Goal: Find specific page/section

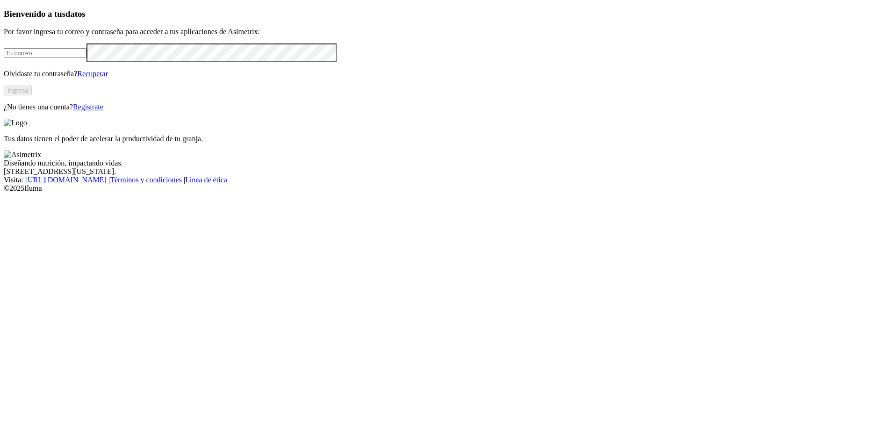
type input "jorgedcuevas@hotmail.com"
click at [32, 95] on button "Ingresa" at bounding box center [18, 91] width 28 height 10
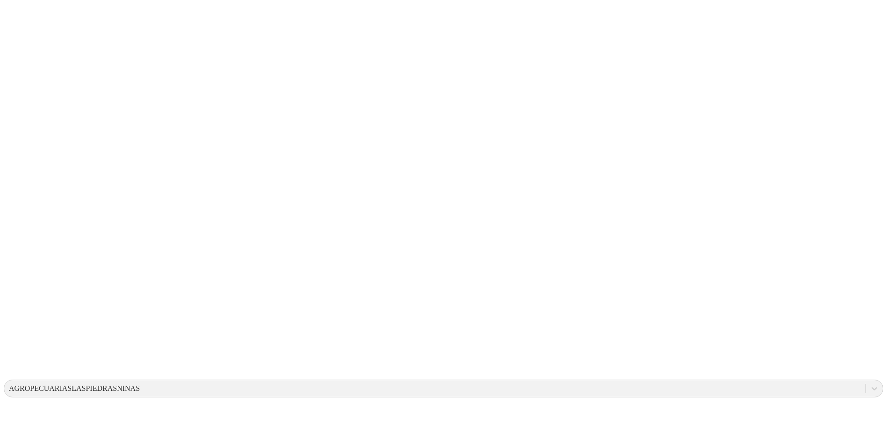
drag, startPoint x: 208, startPoint y: 165, endPoint x: 287, endPoint y: 204, distance: 87.6
